Goal: Use online tool/utility: Utilize a website feature to perform a specific function

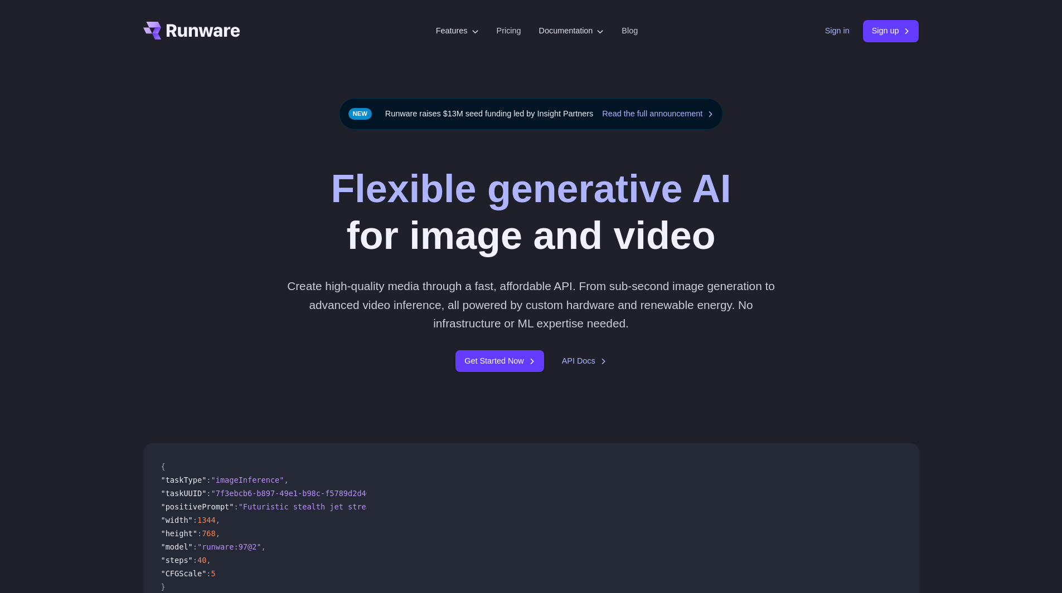
click at [834, 31] on link "Sign in" at bounding box center [837, 31] width 25 height 13
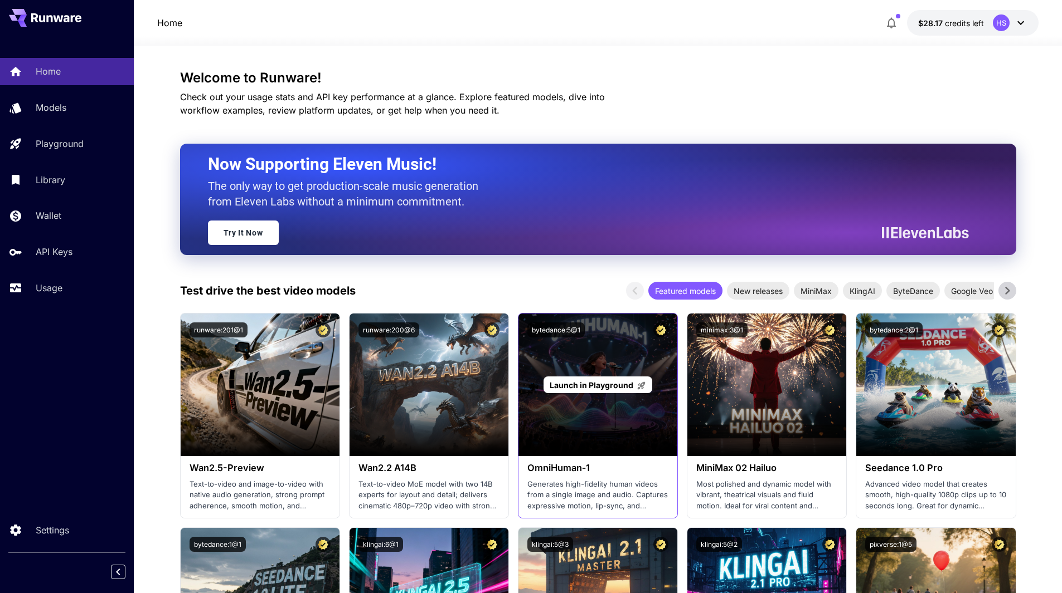
click at [600, 390] on p "Launch in Playground" at bounding box center [597, 385] width 96 height 12
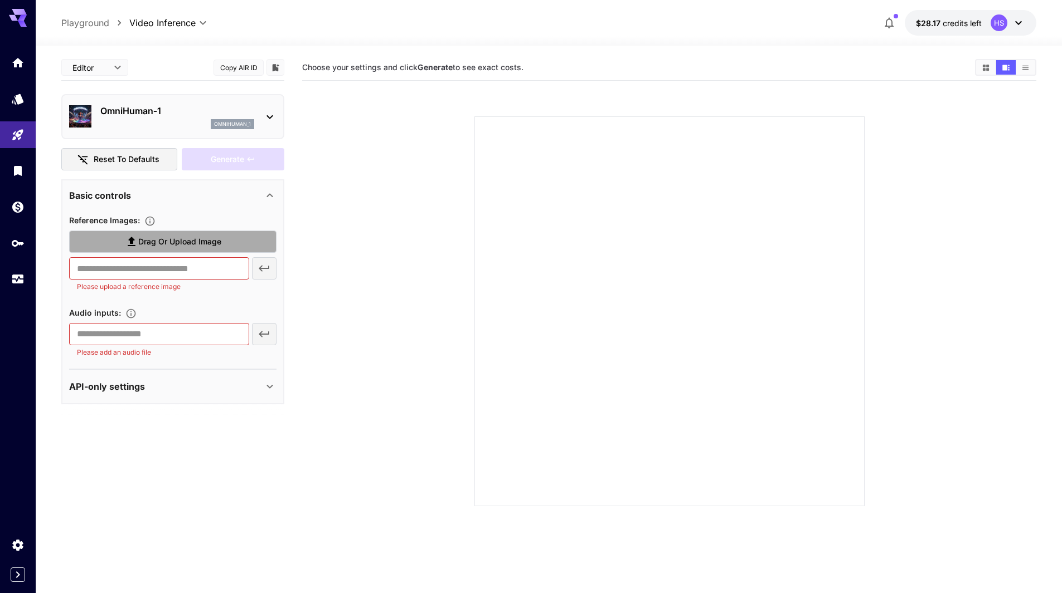
click at [181, 245] on span "Drag or upload image" at bounding box center [179, 242] width 83 height 14
click at [0, 0] on input "Drag or upload image" at bounding box center [0, 0] width 0 height 0
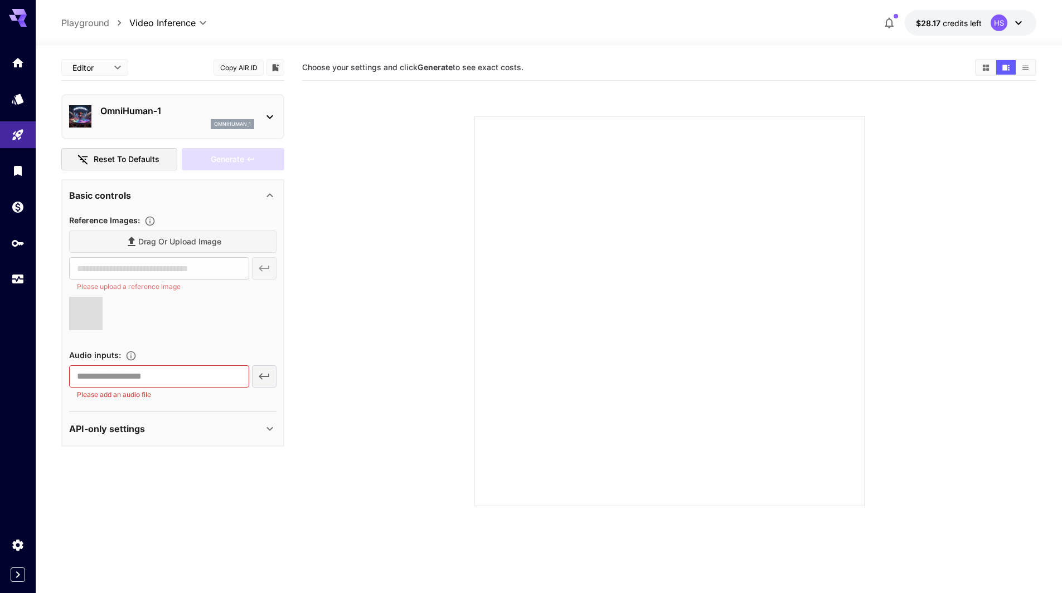
type input "**********"
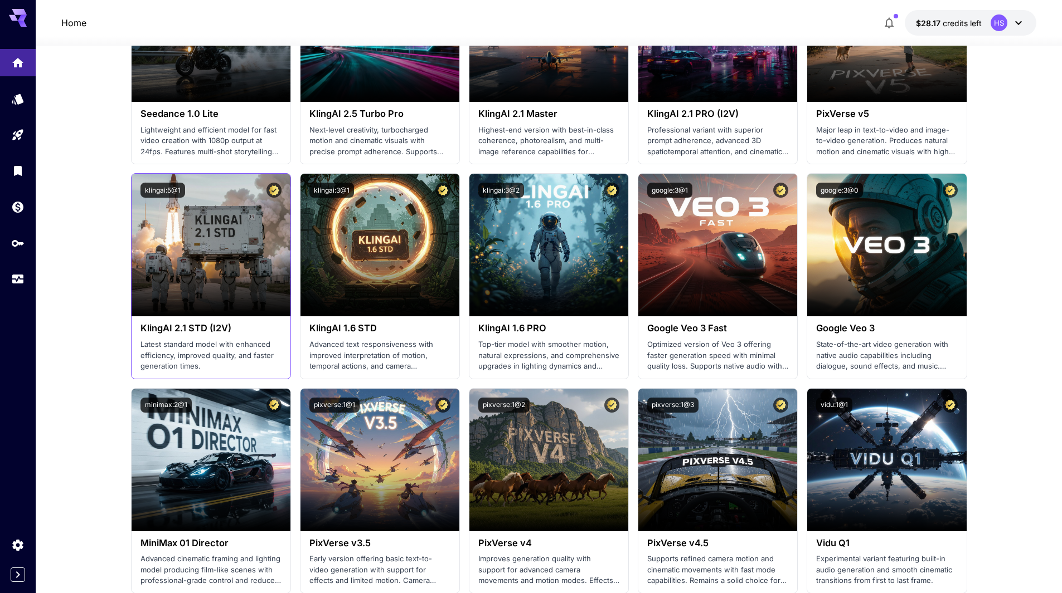
scroll to position [669, 0]
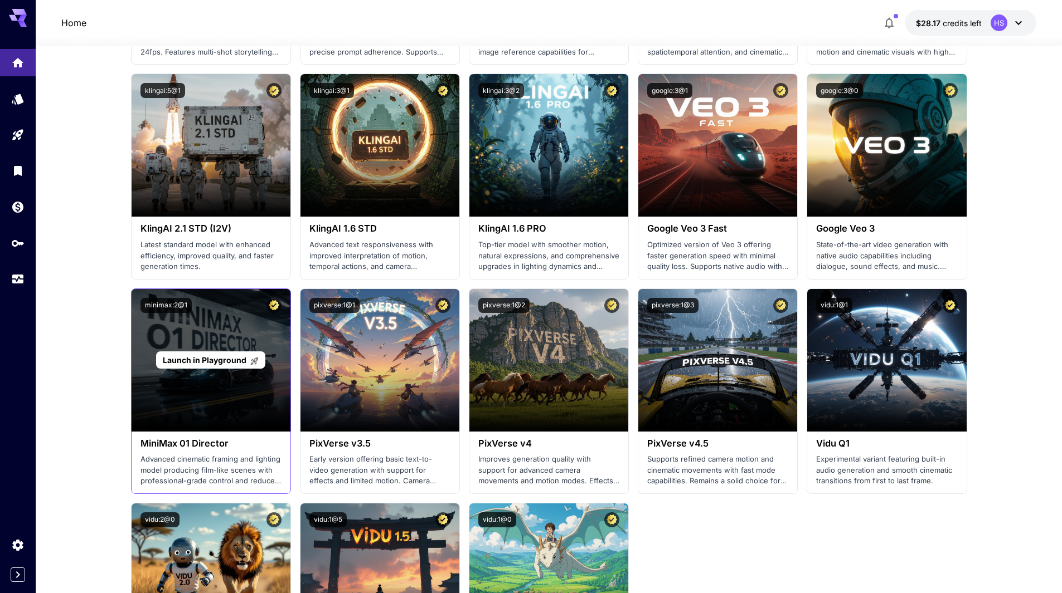
click at [220, 366] on p "Launch in Playground" at bounding box center [211, 360] width 96 height 12
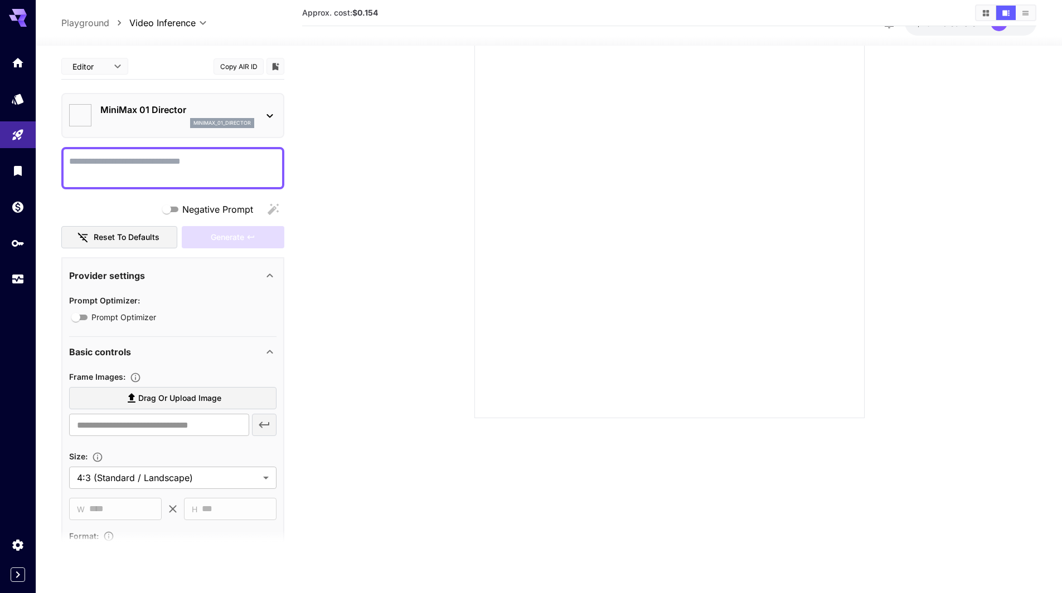
type input "*"
click at [215, 164] on textarea "Negative Prompt" at bounding box center [172, 168] width 207 height 27
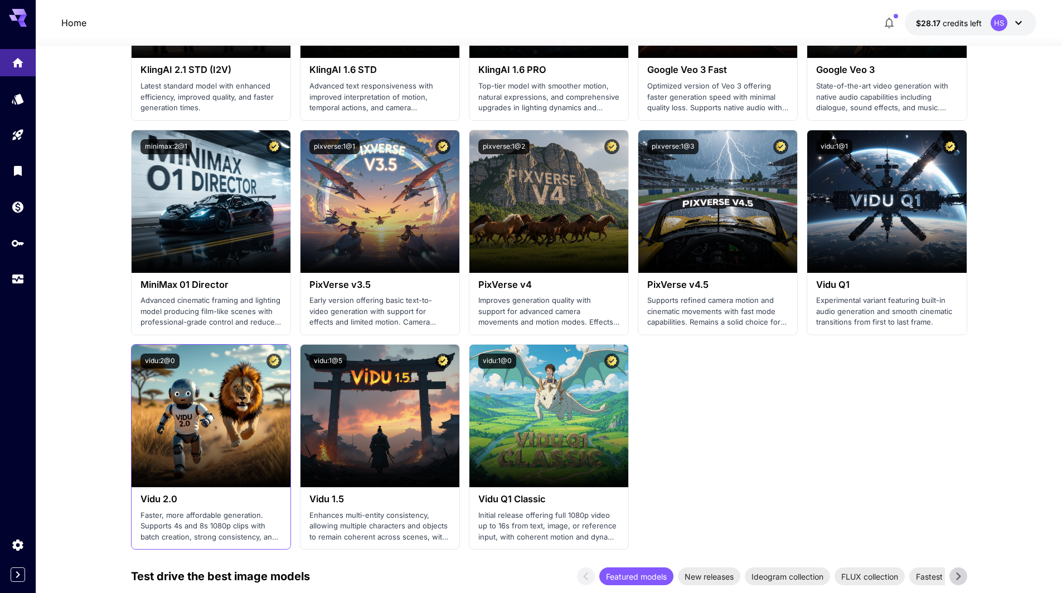
scroll to position [892, 0]
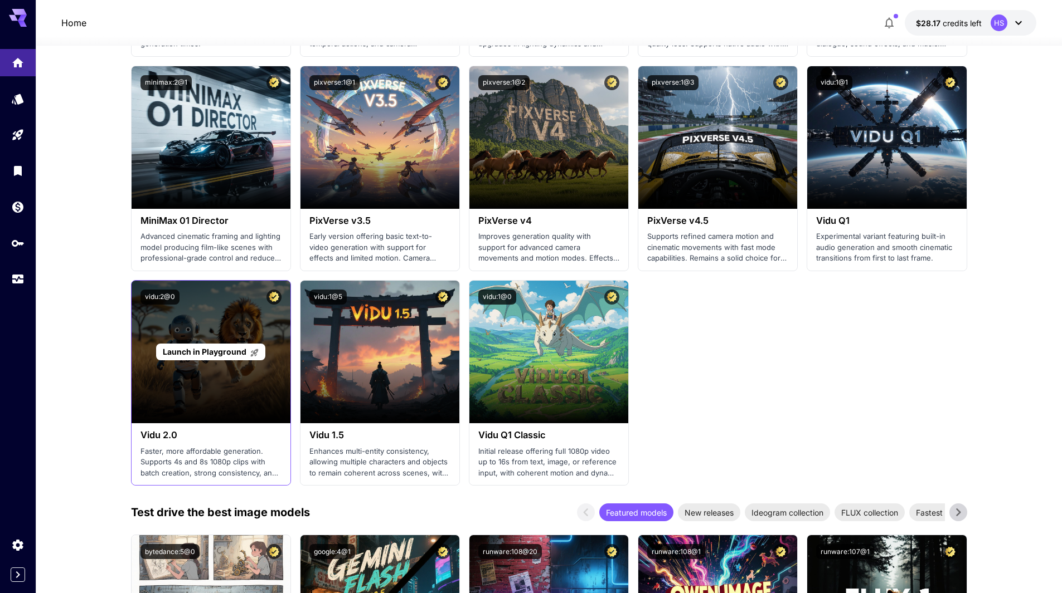
click at [215, 390] on div "Launch in Playground" at bounding box center [211, 352] width 159 height 143
click at [204, 349] on span "Launch in Playground" at bounding box center [205, 351] width 84 height 9
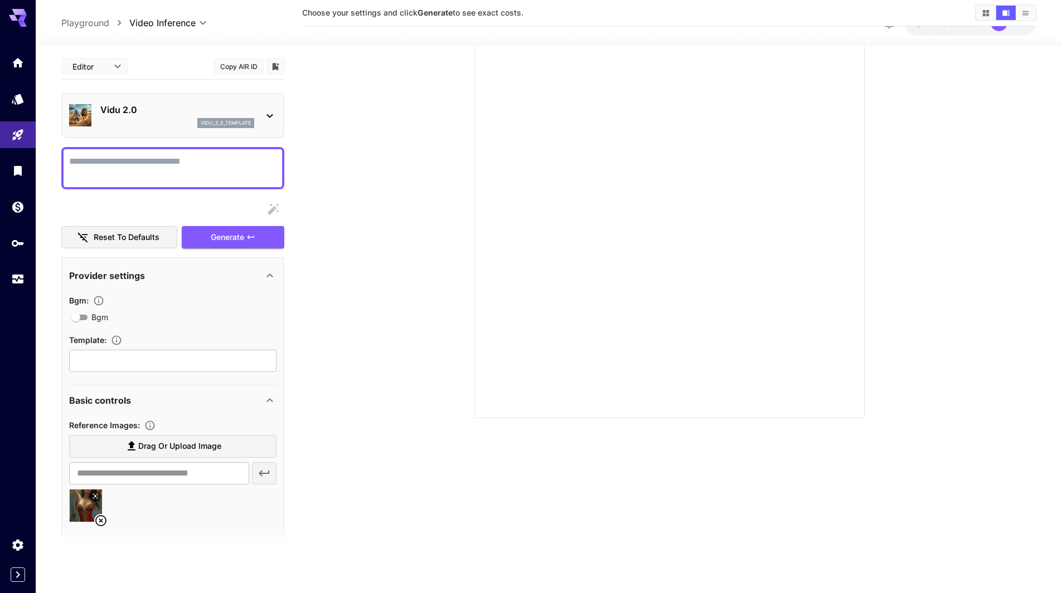
scroll to position [88, 0]
click at [176, 180] on textarea "Bgm" at bounding box center [172, 168] width 207 height 27
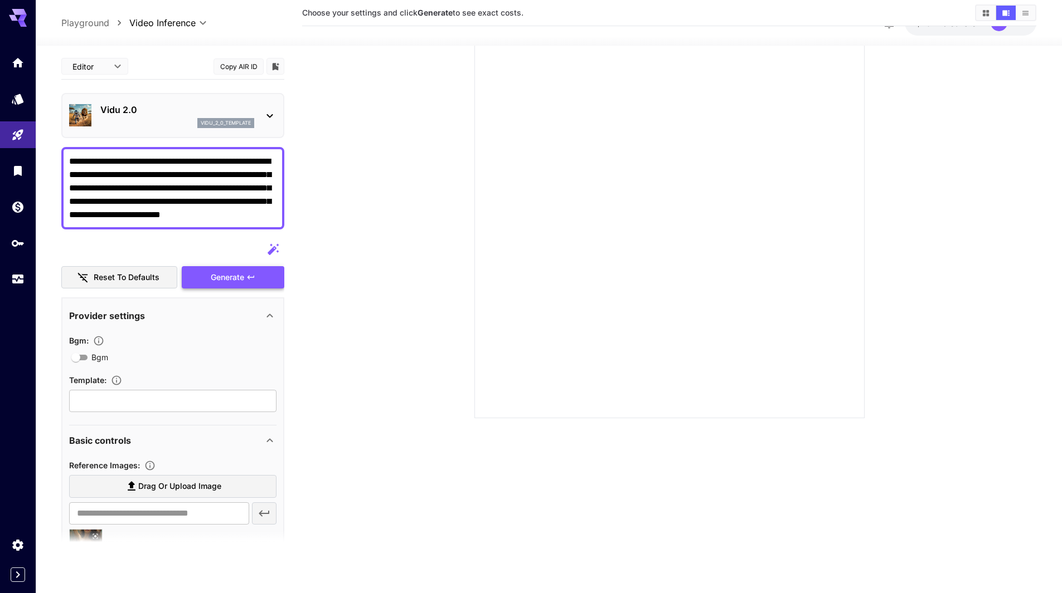
type textarea "**********"
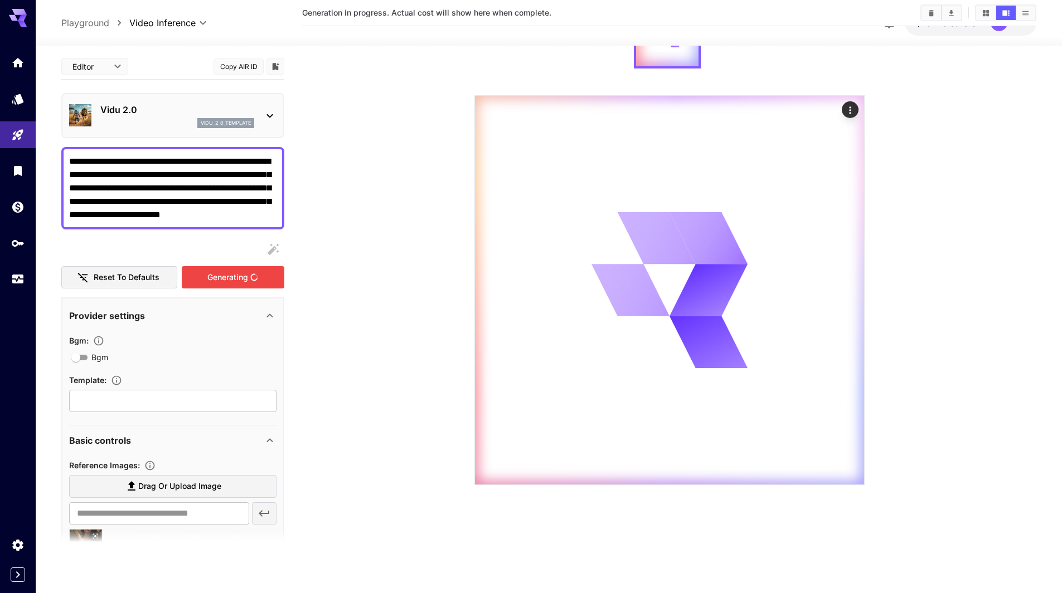
click at [222, 270] on div "Generating" at bounding box center [233, 277] width 103 height 23
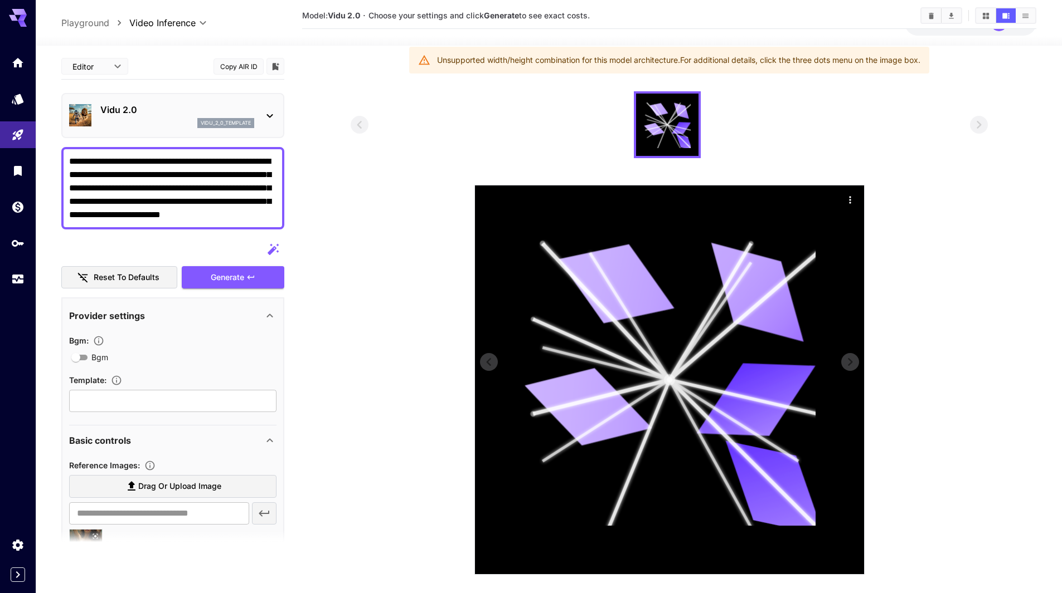
scroll to position [0, 0]
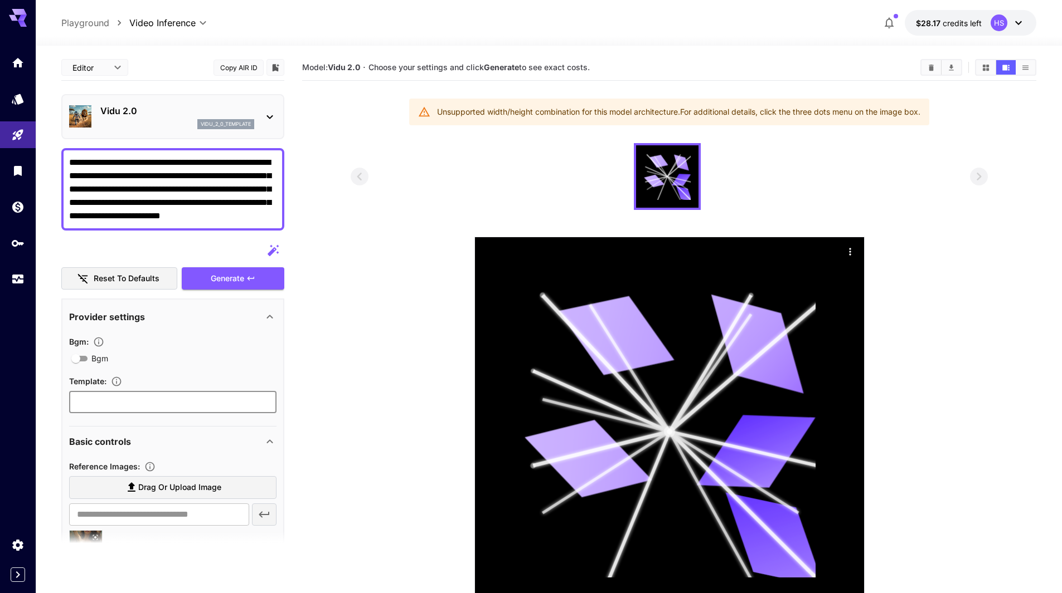
click at [169, 405] on input "text" at bounding box center [172, 402] width 207 height 22
click at [148, 394] on input "text" at bounding box center [172, 402] width 207 height 22
drag, startPoint x: 148, startPoint y: 394, endPoint x: 141, endPoint y: 396, distance: 7.0
click at [147, 394] on input "text" at bounding box center [172, 402] width 207 height 22
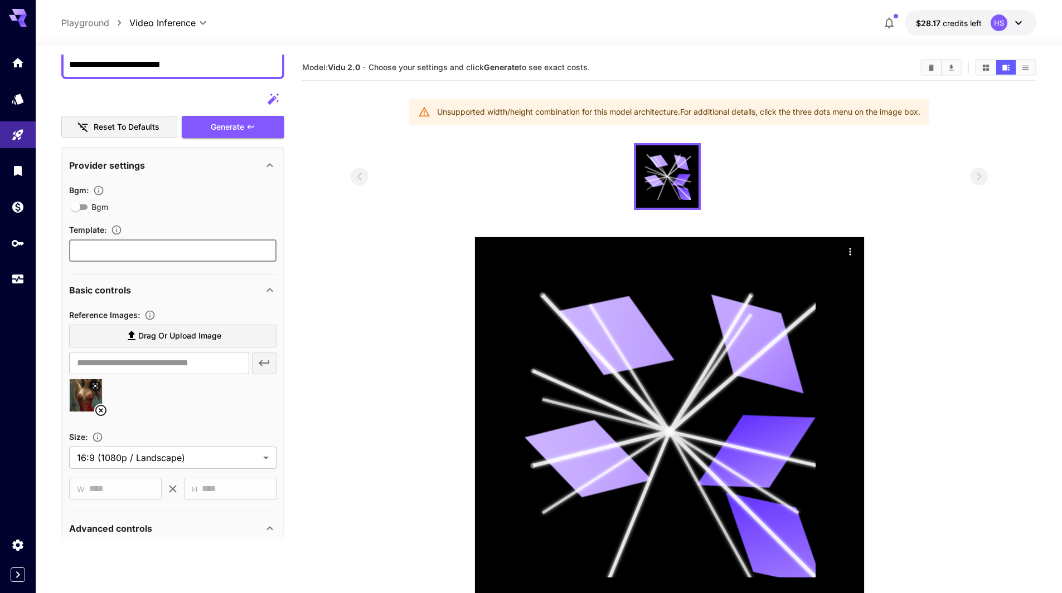
scroll to position [219, 0]
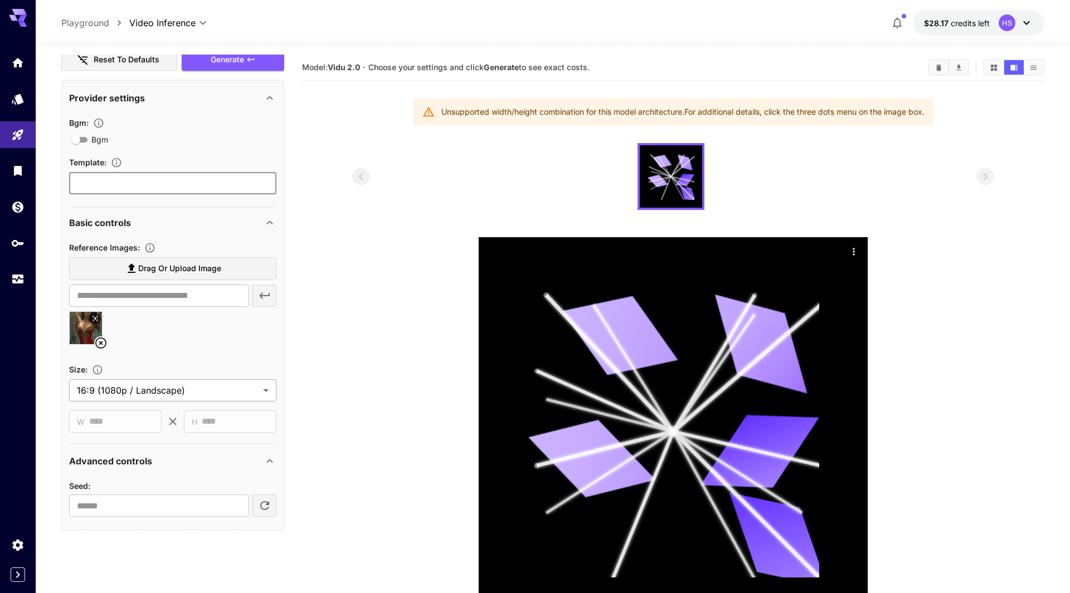
click at [248, 397] on body "**********" at bounding box center [535, 341] width 1070 height 682
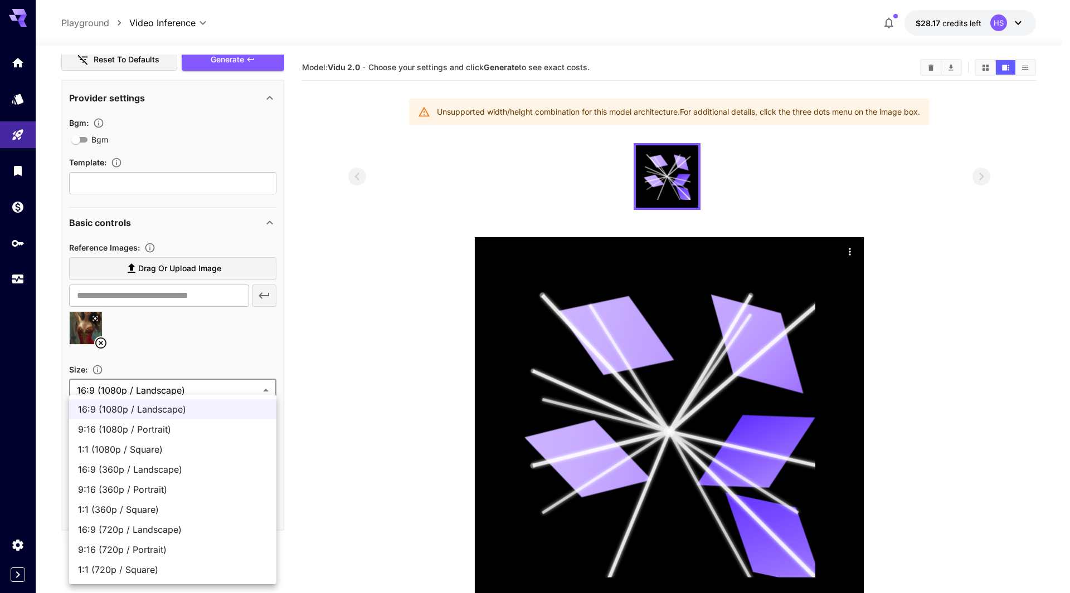
click at [221, 427] on span "9:16 (1080p / Portrait)" at bounding box center [172, 429] width 189 height 13
type input "**********"
type input "****"
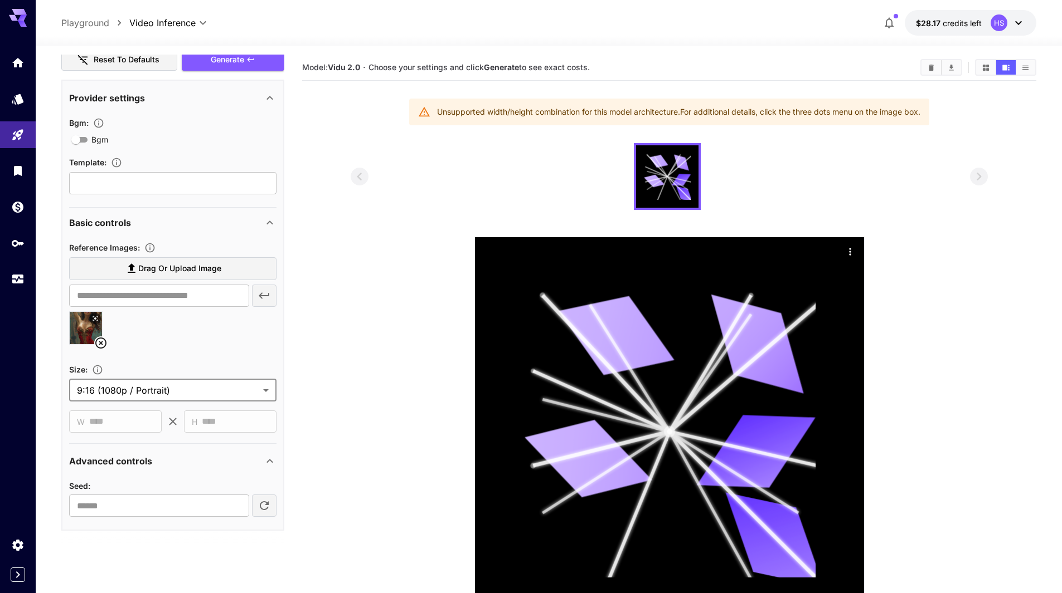
scroll to position [88, 0]
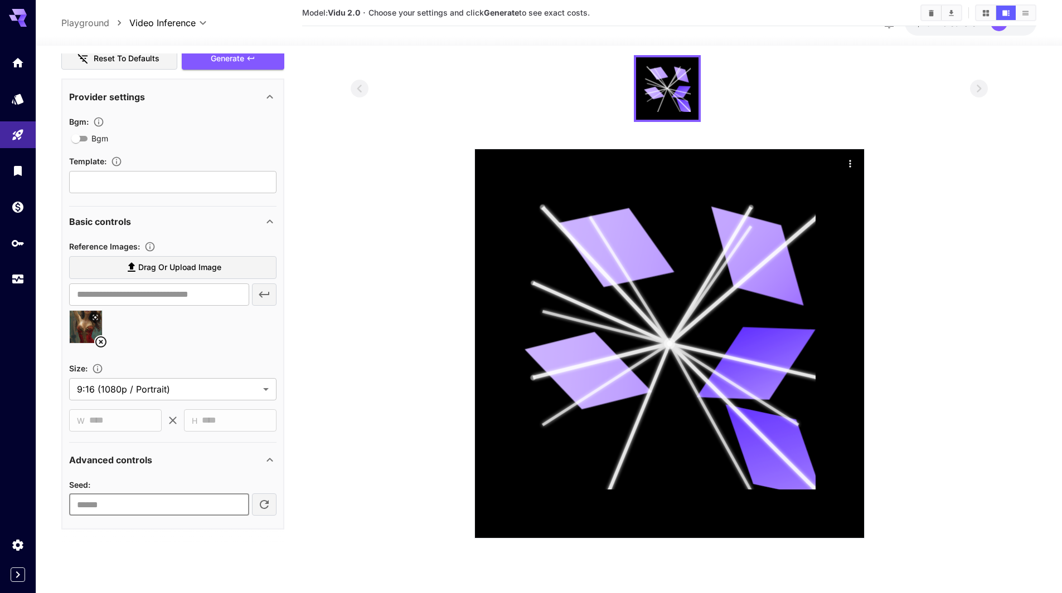
click at [216, 504] on input "number" at bounding box center [159, 505] width 180 height 22
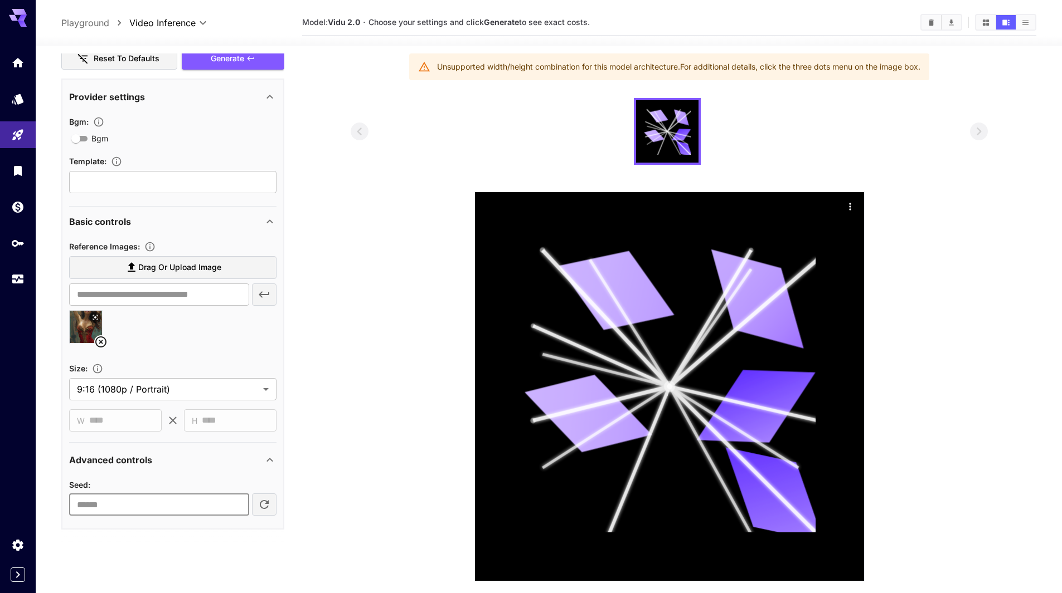
scroll to position [0, 0]
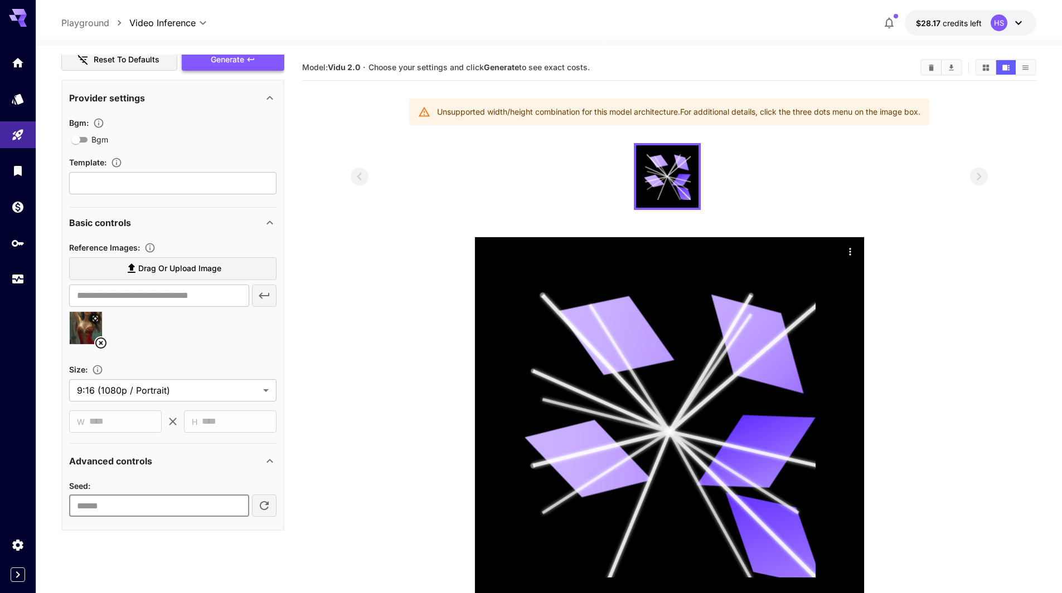
click at [238, 56] on div "Generate" at bounding box center [233, 59] width 103 height 23
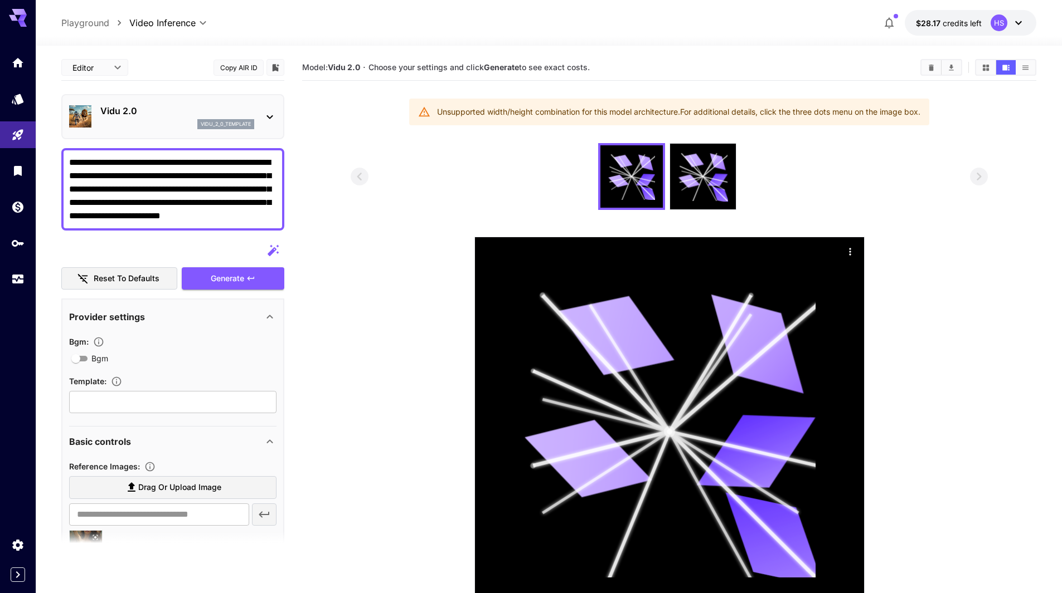
click at [238, 124] on p "vidu_2_0_template" at bounding box center [226, 124] width 50 height 8
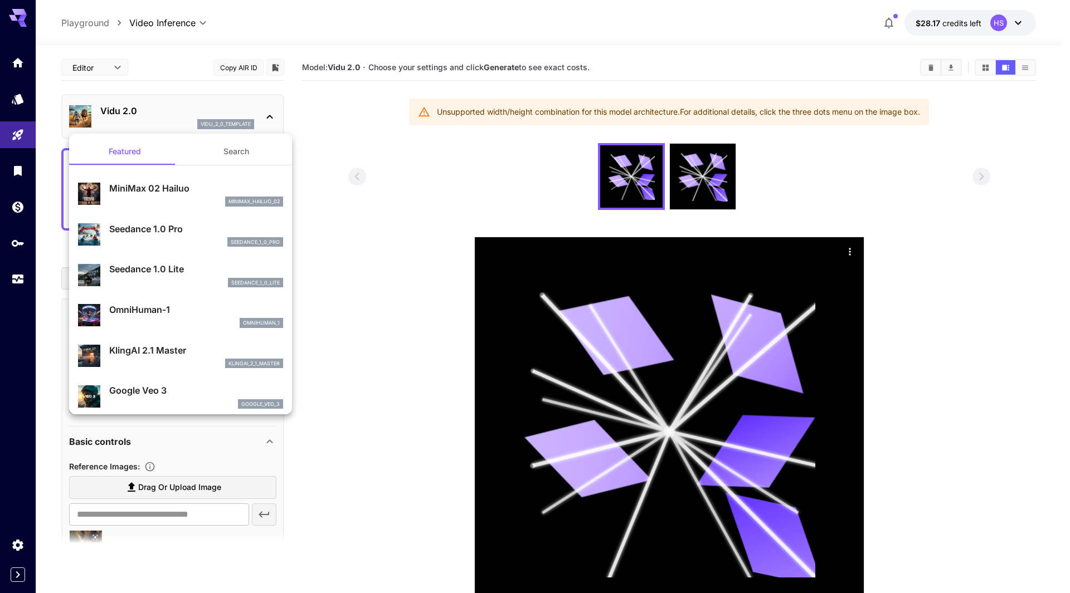
click at [123, 324] on div "omnihuman_1" at bounding box center [196, 323] width 174 height 10
